Goal: Task Accomplishment & Management: Use online tool/utility

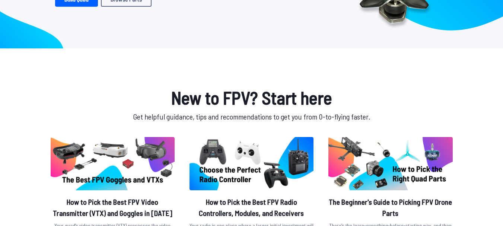
scroll to position [74, 0]
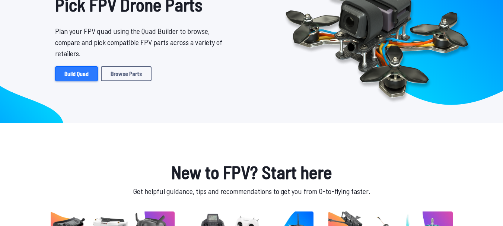
click at [79, 71] on link "Build Quad" at bounding box center [76, 73] width 43 height 15
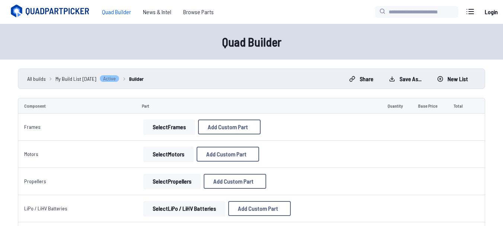
click at [180, 130] on button "Select Frames" at bounding box center [169, 126] width 52 height 15
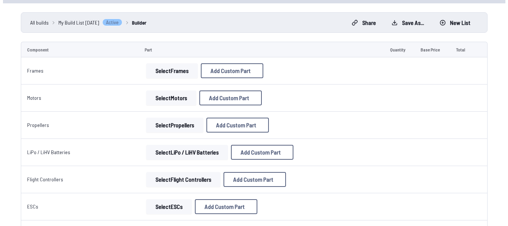
scroll to position [74, 0]
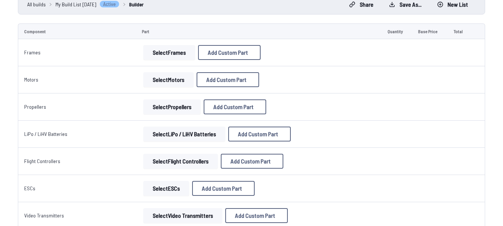
click at [171, 55] on button "Select Frames" at bounding box center [169, 52] width 52 height 15
click at [201, 54] on button "Add Custom Part" at bounding box center [229, 52] width 63 height 15
select select "**********"
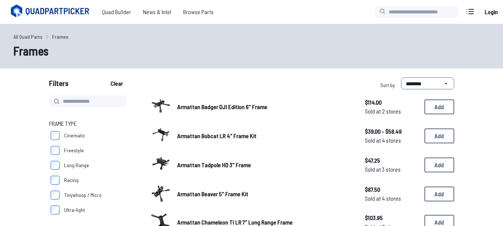
click at [323, 25] on div "All Quad Parts Frames Frames" at bounding box center [251, 46] width 503 height 45
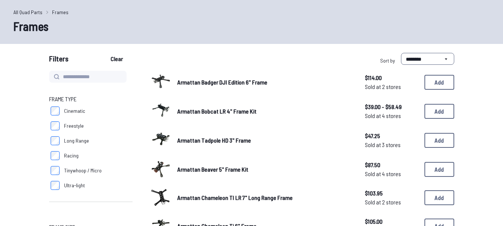
scroll to position [37, 0]
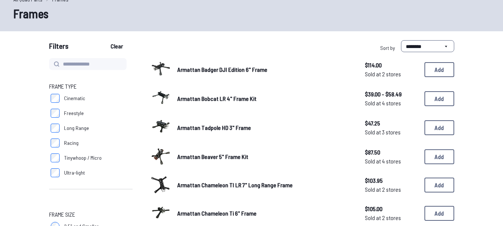
click at [56, 108] on label "Freestyle" at bounding box center [90, 113] width 83 height 15
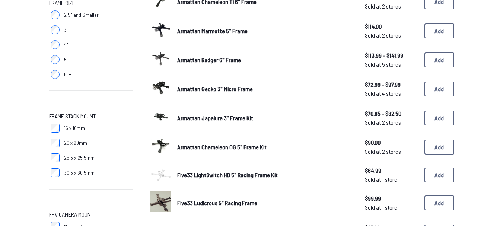
scroll to position [149, 0]
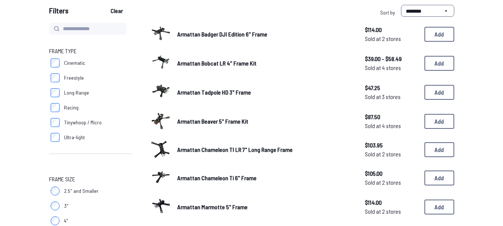
scroll to position [37, 0]
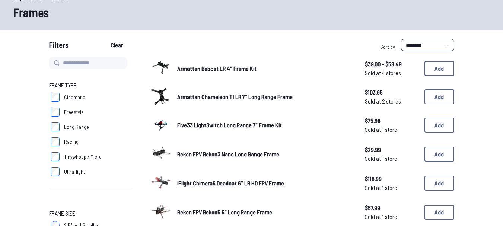
scroll to position [74, 0]
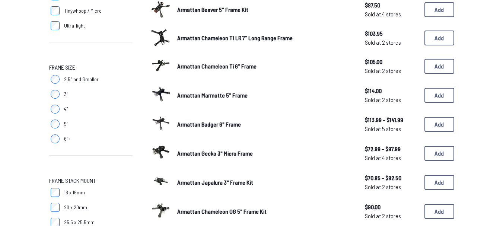
scroll to position [186, 0]
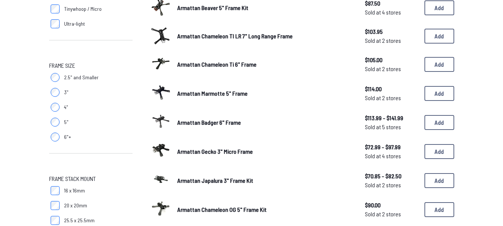
click at [58, 128] on label "5"" at bounding box center [90, 122] width 83 height 15
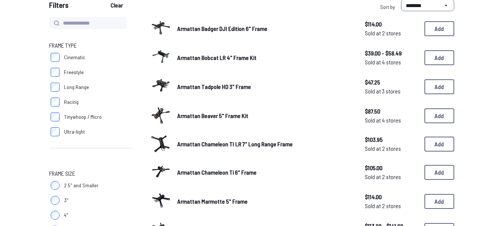
scroll to position [74, 0]
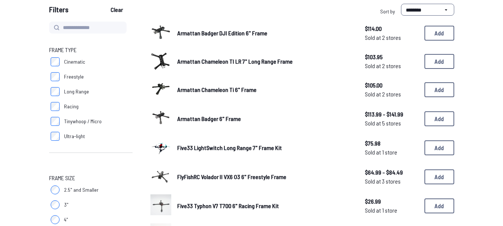
scroll to position [74, 0]
